Goal: Task Accomplishment & Management: Use online tool/utility

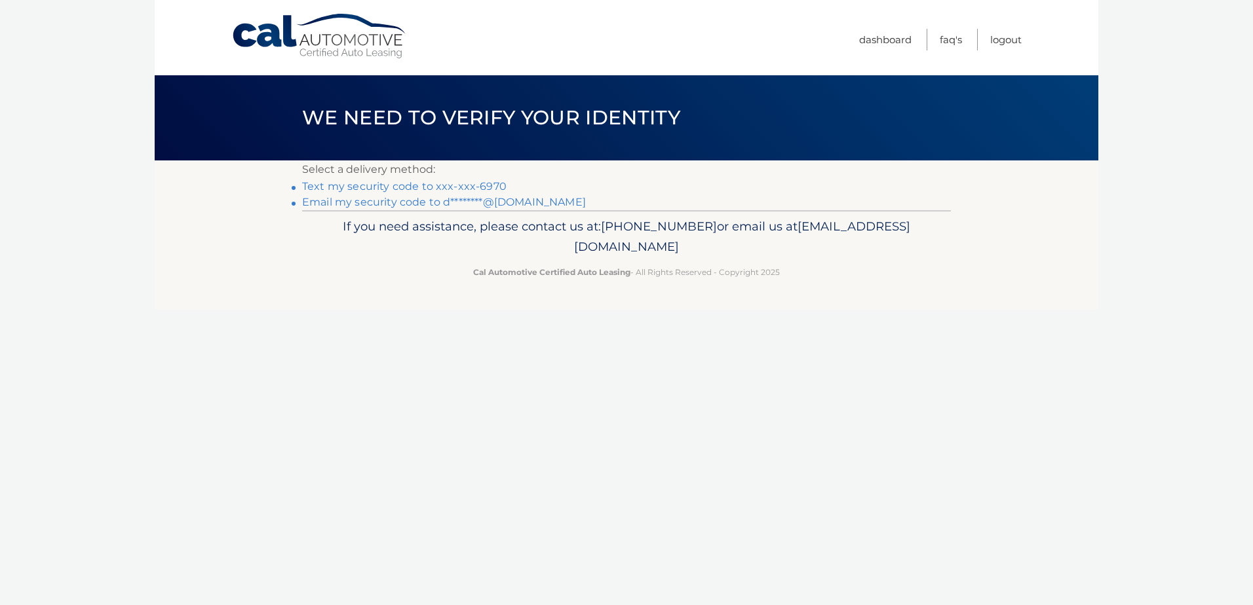
click at [484, 183] on link "Text my security code to xxx-xxx-6970" at bounding box center [404, 186] width 204 height 12
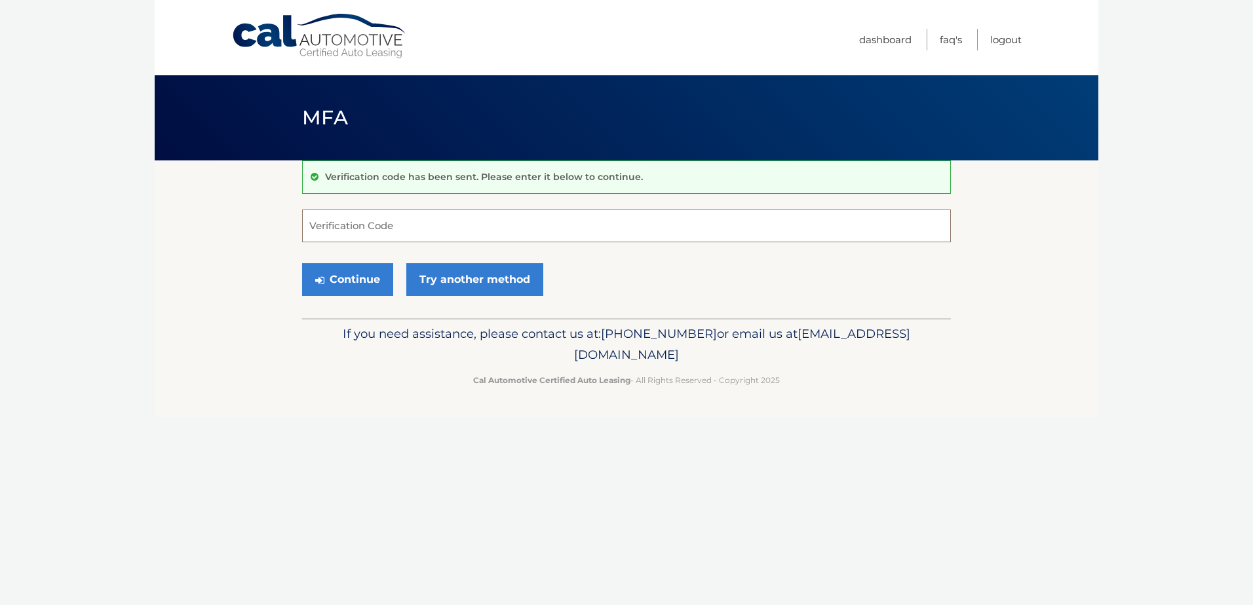
click at [451, 221] on input "Verification Code" at bounding box center [626, 226] width 649 height 33
type input "070807"
click at [302, 263] on button "Continue" at bounding box center [347, 279] width 91 height 33
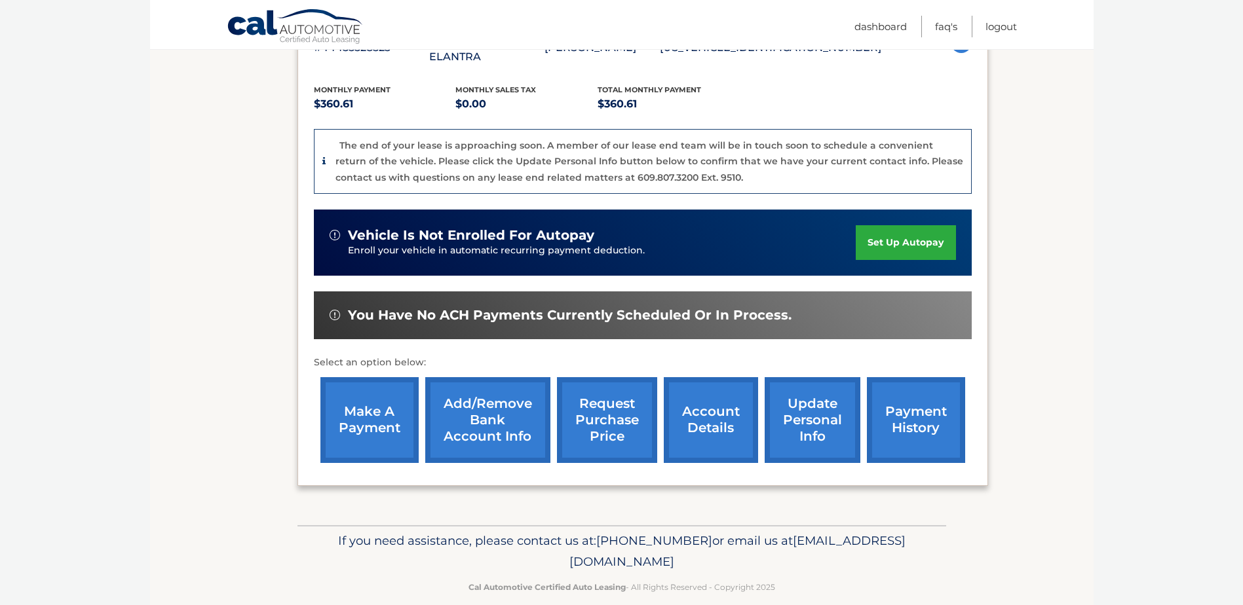
scroll to position [270, 0]
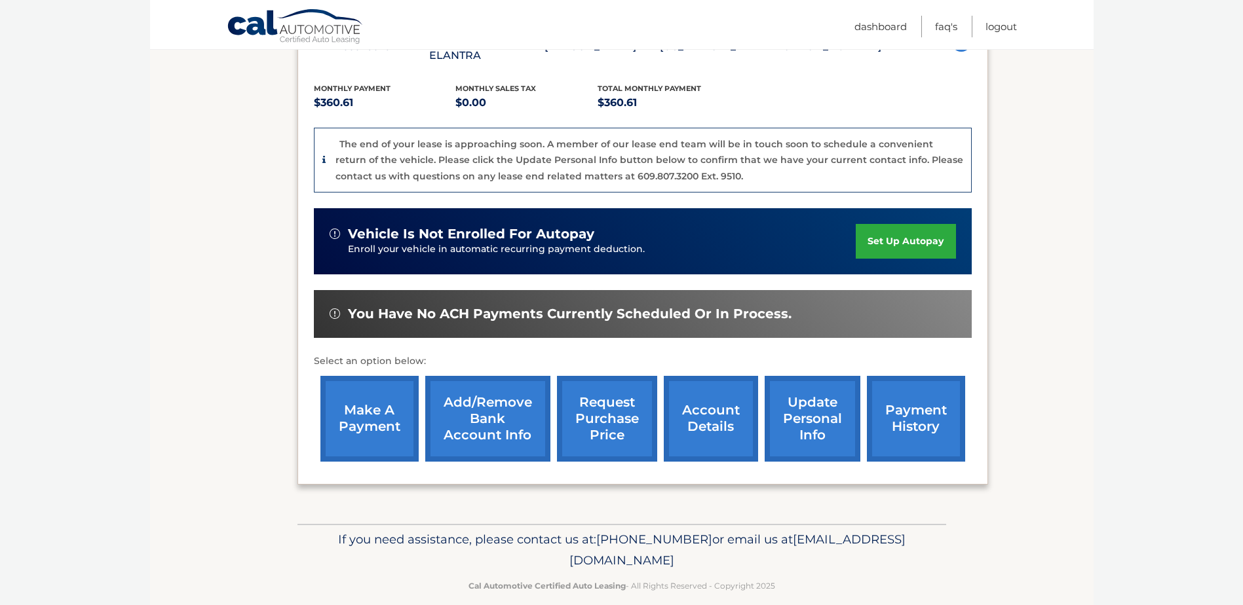
click at [375, 402] on link "make a payment" at bounding box center [369, 419] width 98 height 86
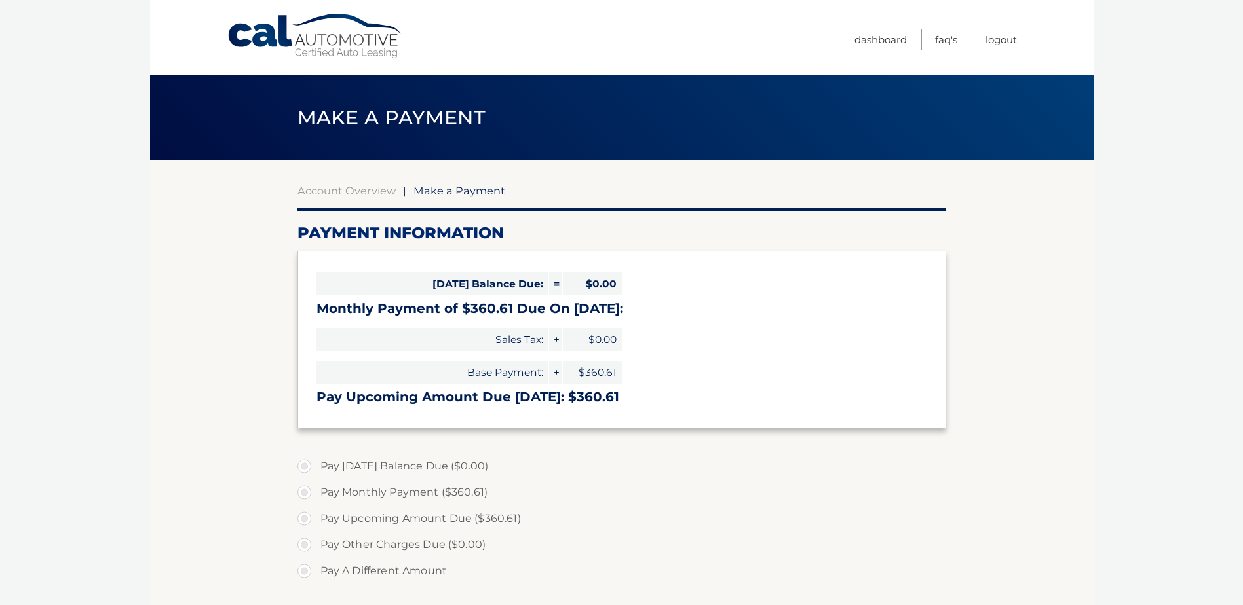
select select "MGU5NTNmYTgtM2YxNC00NGUwLWFjNzItZjMwNjYxNTQ2YjEw"
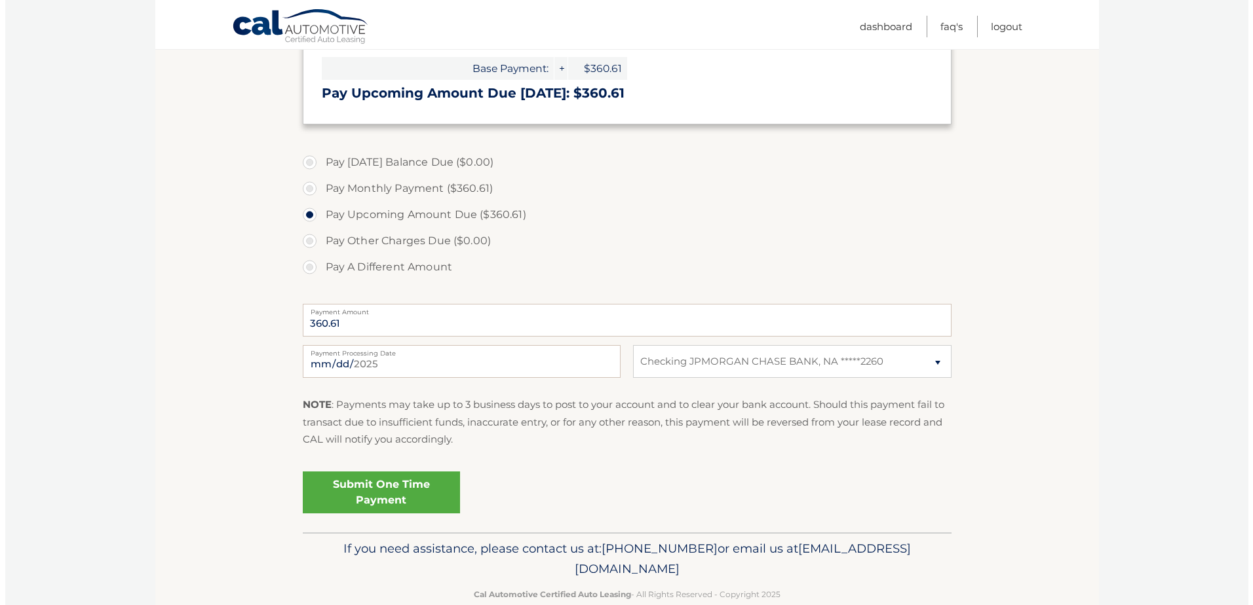
scroll to position [328, 0]
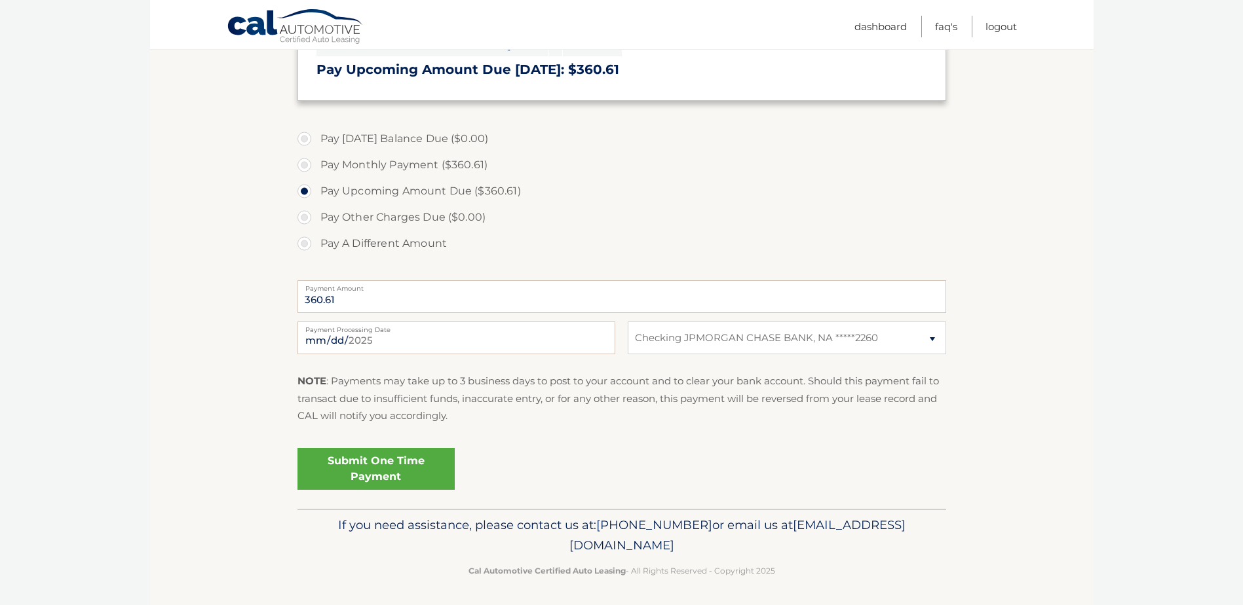
click at [377, 476] on link "Submit One Time Payment" at bounding box center [375, 469] width 157 height 42
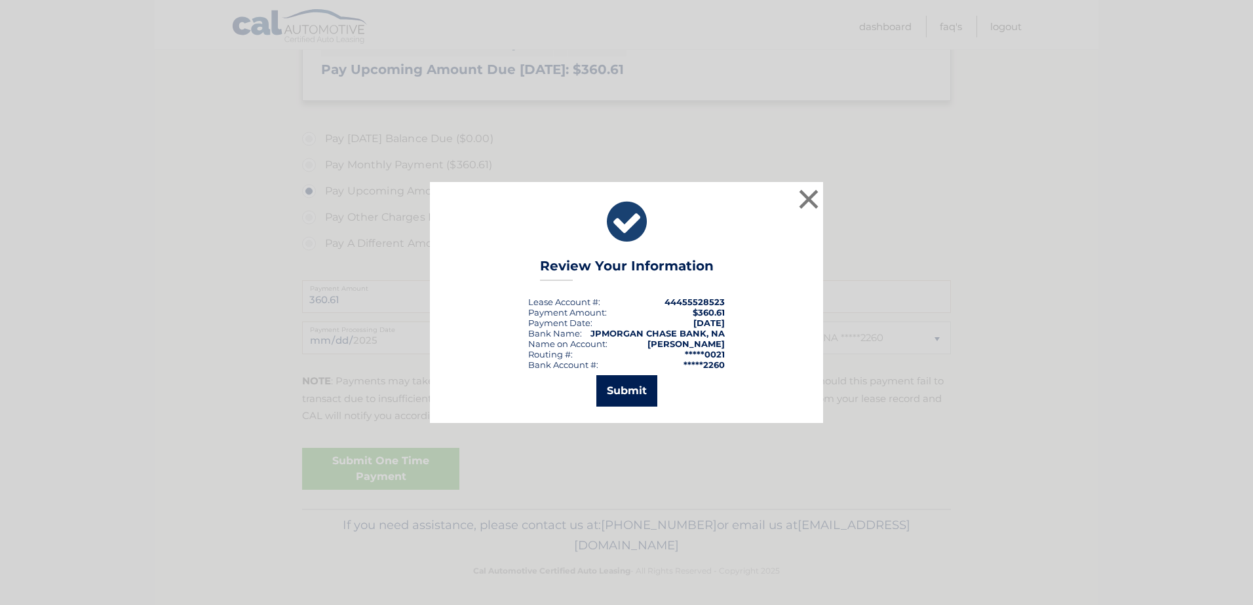
click at [613, 389] on button "Submit" at bounding box center [626, 390] width 61 height 31
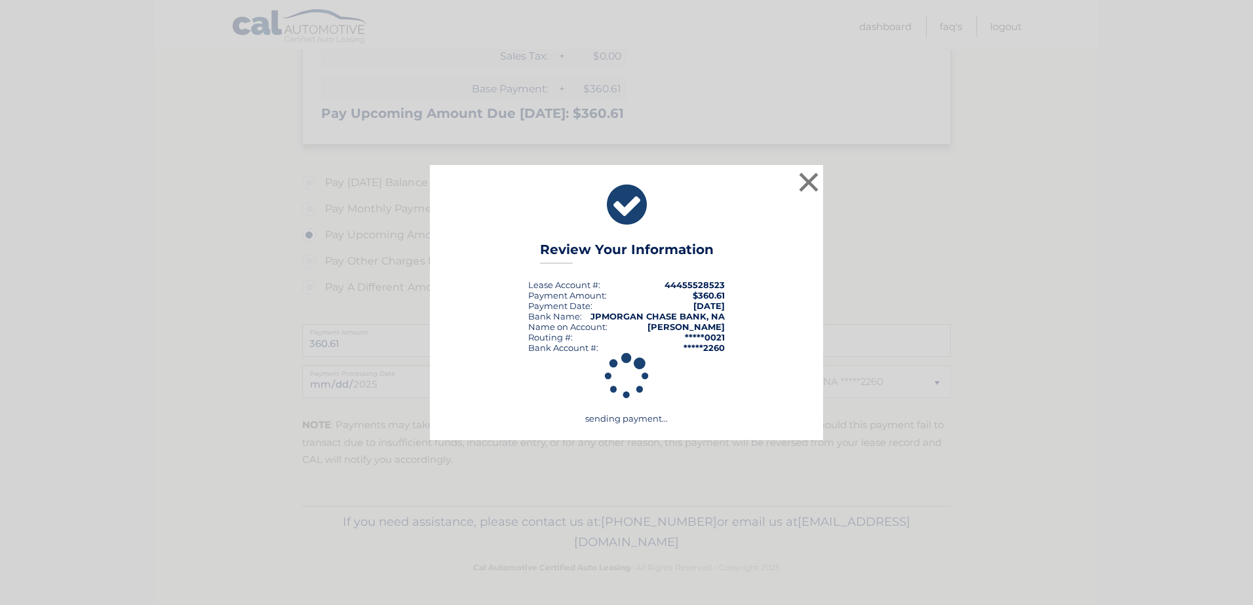
scroll to position [284, 0]
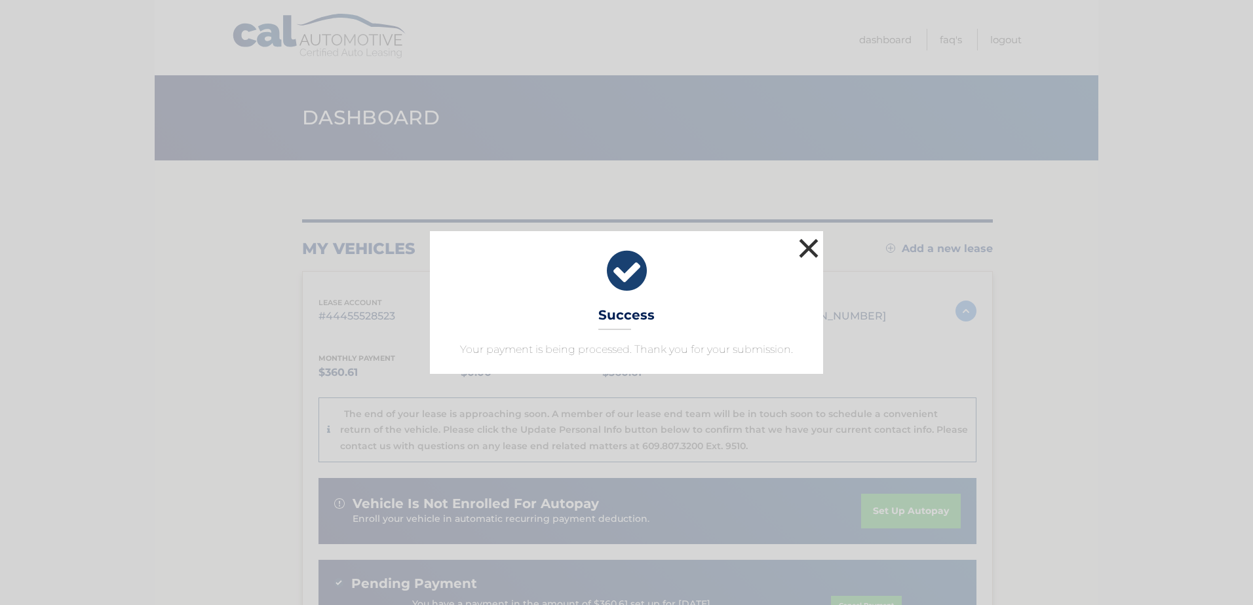
click at [809, 237] on button "×" at bounding box center [808, 248] width 26 height 26
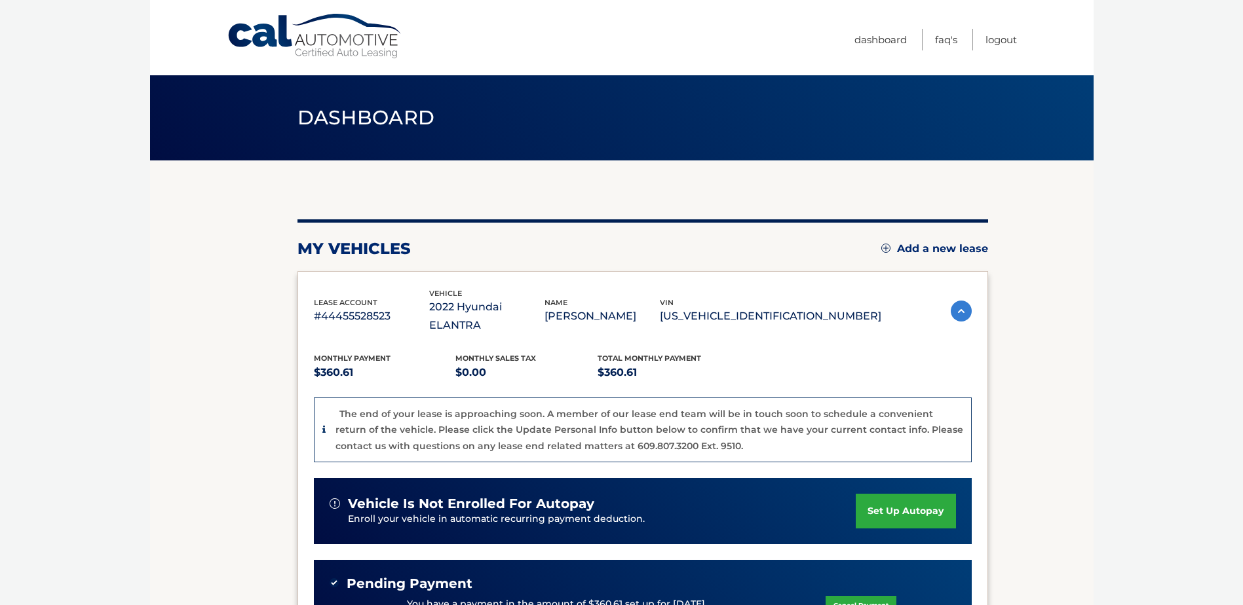
drag, startPoint x: 1206, startPoint y: 218, endPoint x: 1205, endPoint y: 208, distance: 9.9
click at [1206, 217] on body "Cal Automotive Menu Dashboard FAQ's Logout" at bounding box center [621, 302] width 1243 height 605
